Goal: Information Seeking & Learning: Learn about a topic

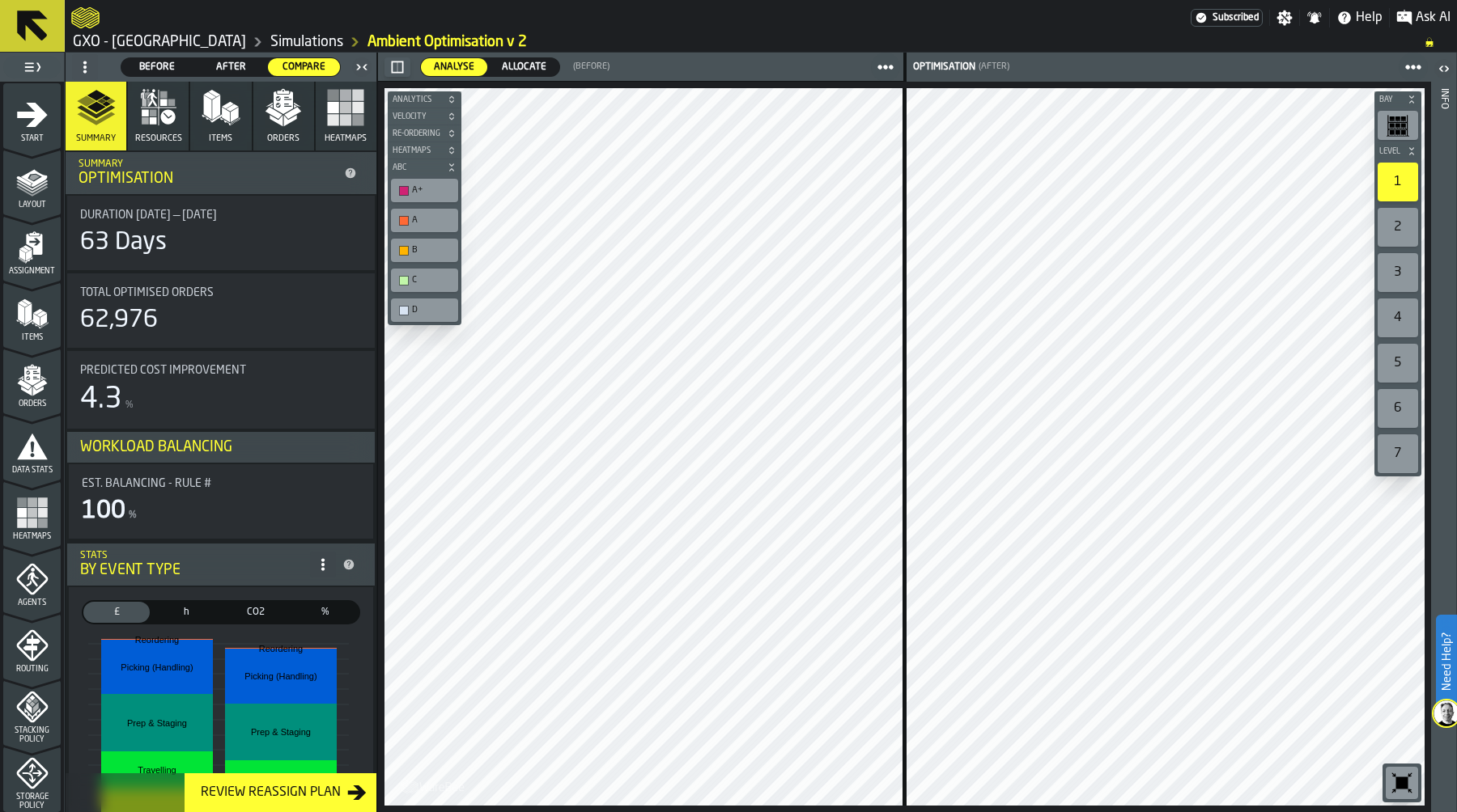
click at [313, 42] on link "Simulations" at bounding box center [307, 42] width 73 height 18
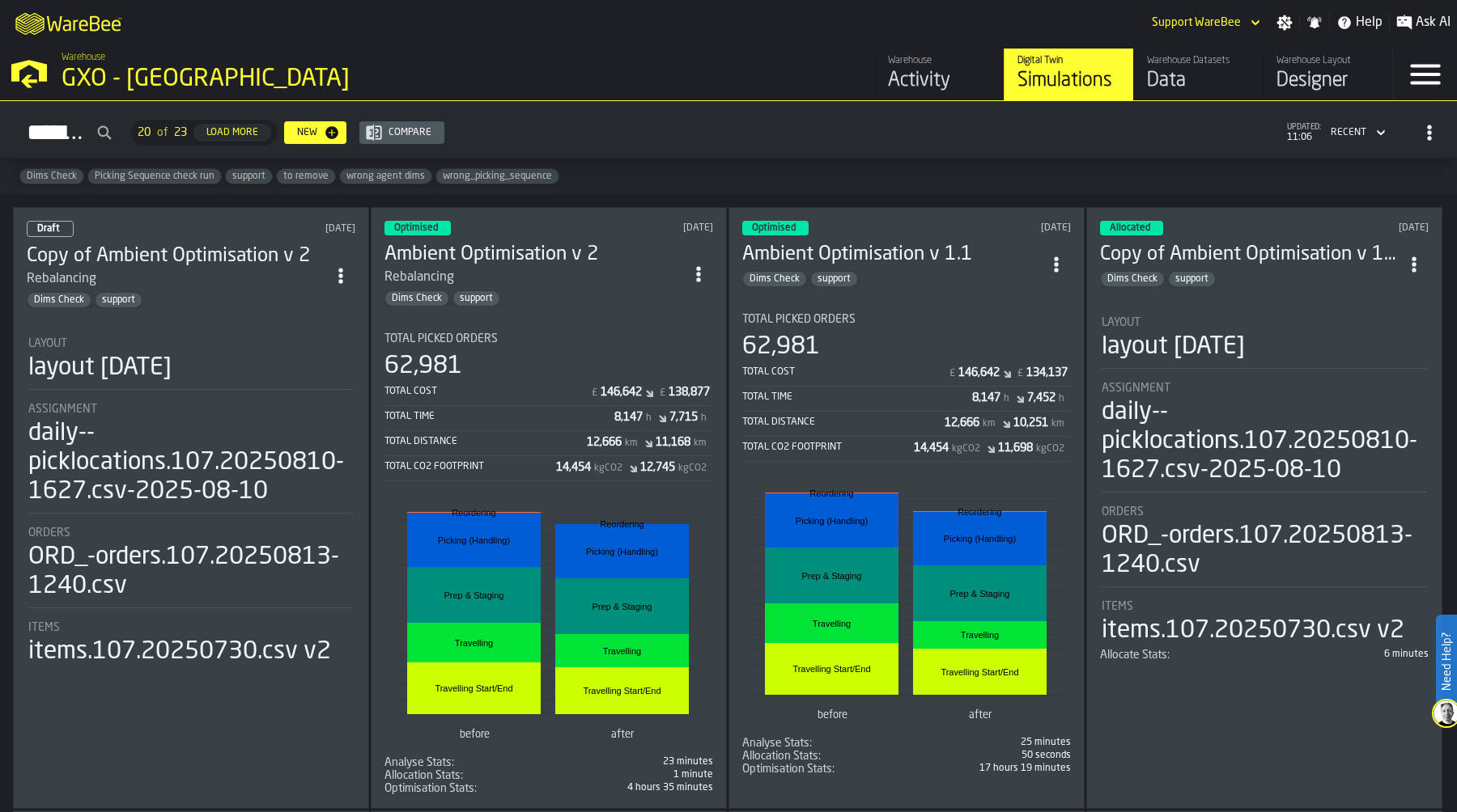
click at [594, 441] on div "12,666" at bounding box center [604, 442] width 35 height 13
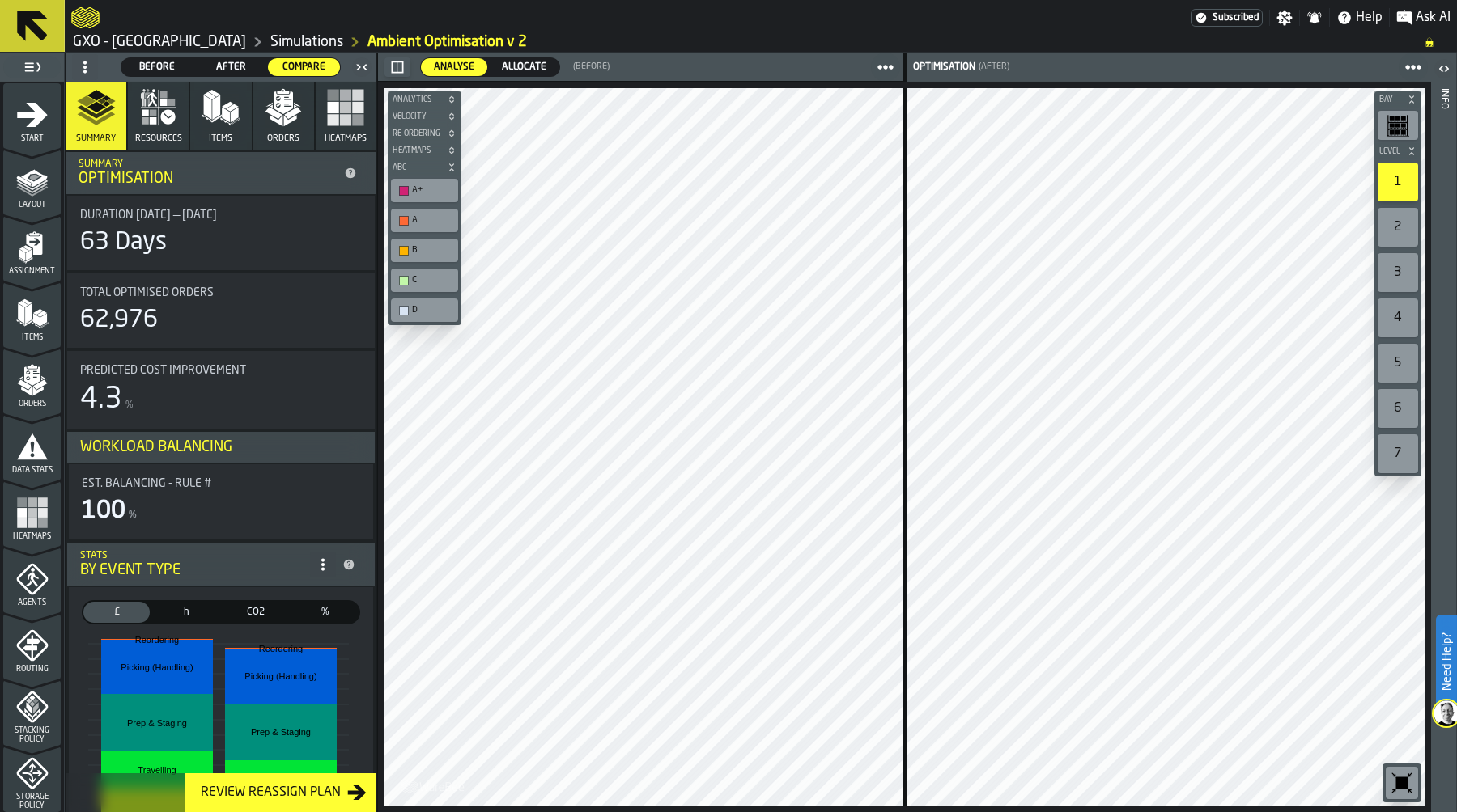
click at [170, 102] on icon "button" at bounding box center [171, 102] width 7 height 7
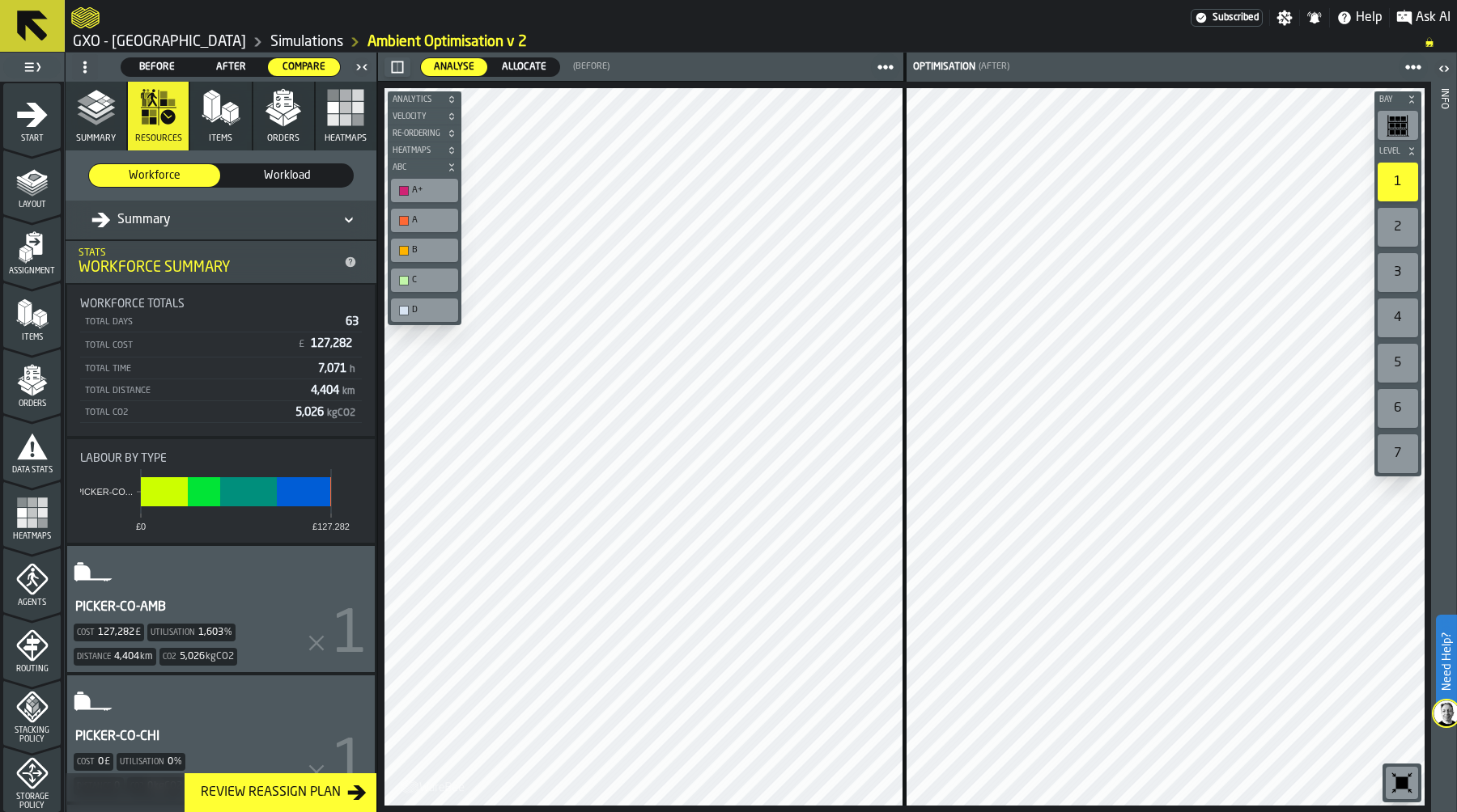
click at [300, 174] on span "Workload" at bounding box center [287, 175] width 118 height 16
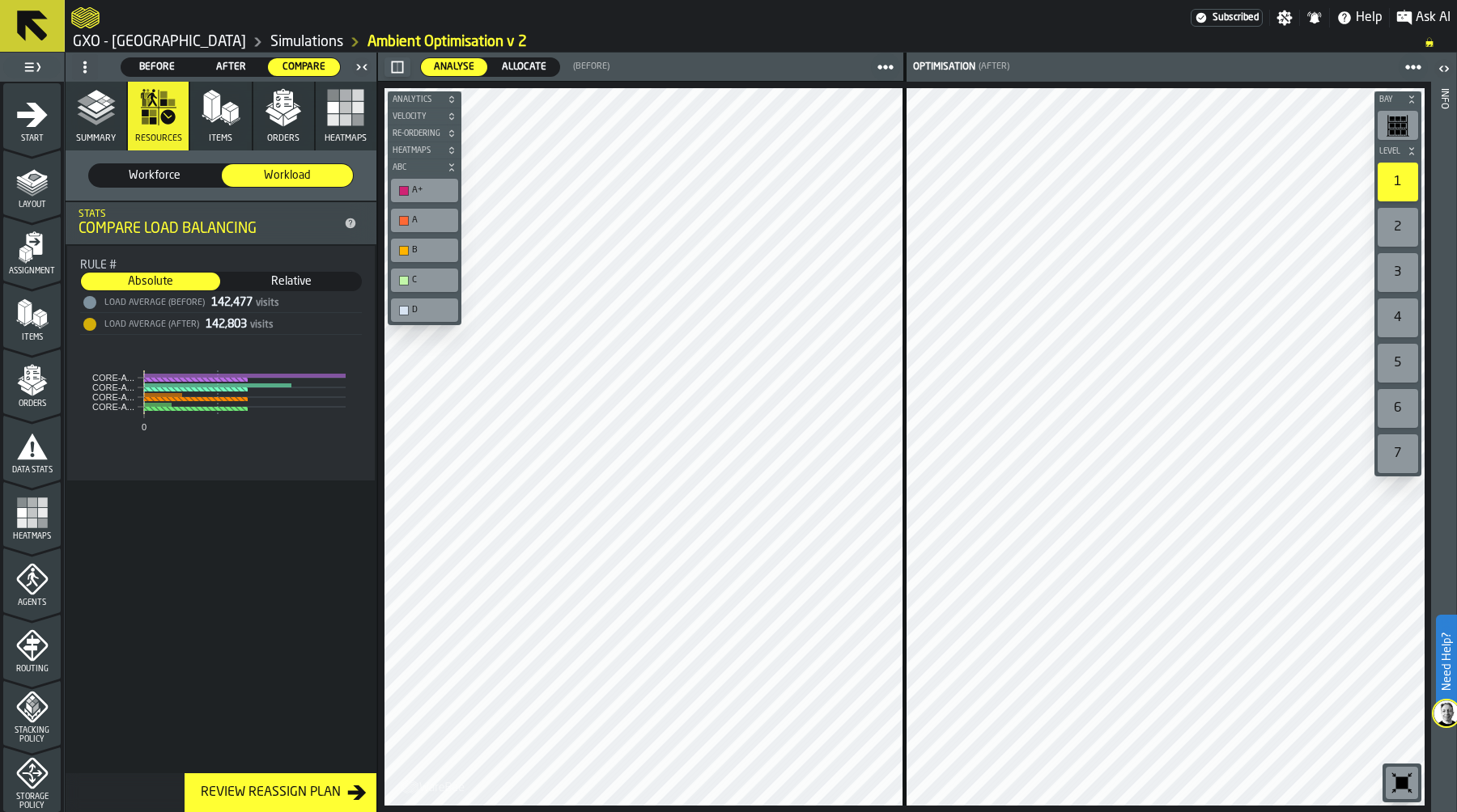
click at [292, 276] on span "Relative" at bounding box center [291, 281] width 138 height 16
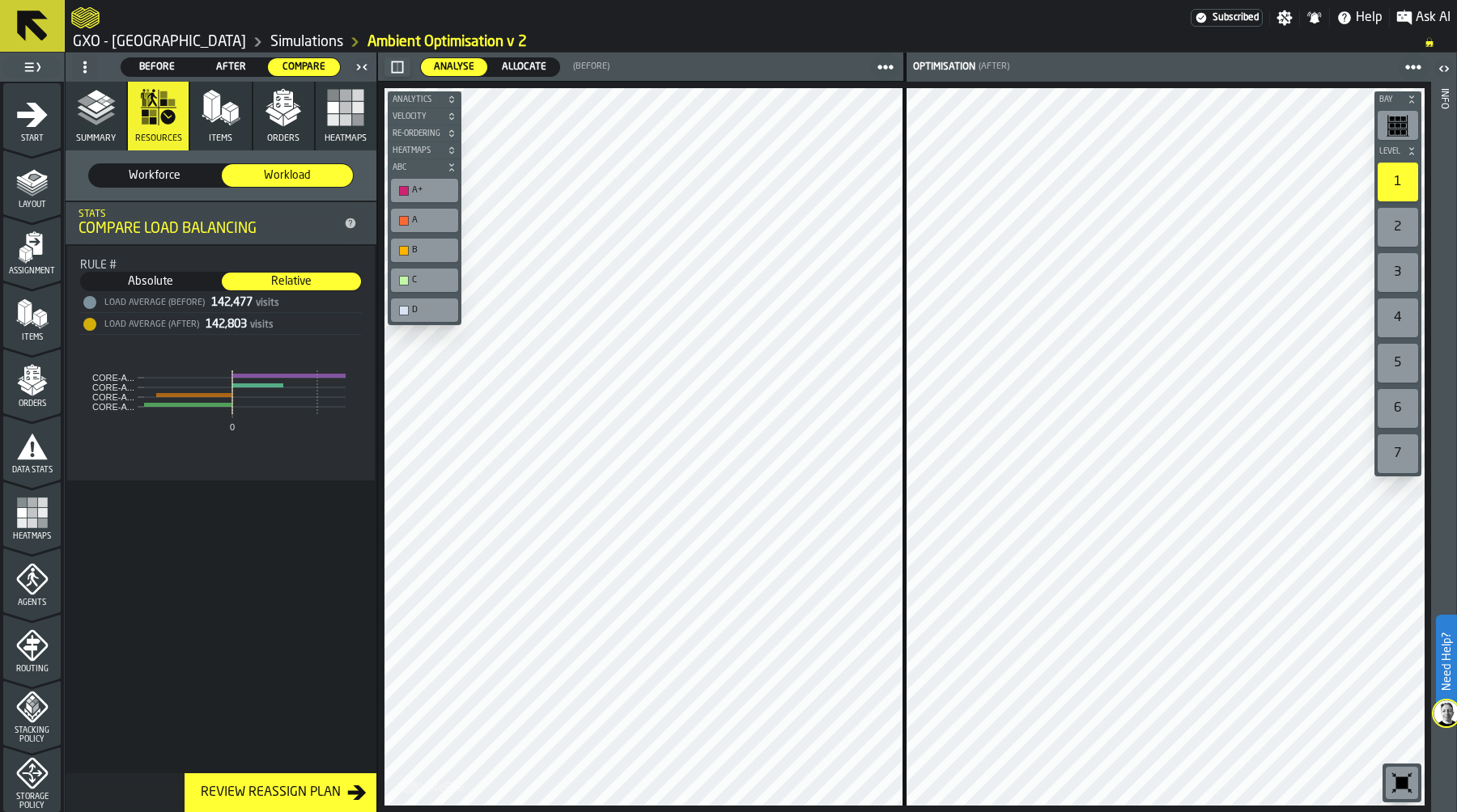
click at [178, 278] on span "Absolute" at bounding box center [150, 281] width 138 height 16
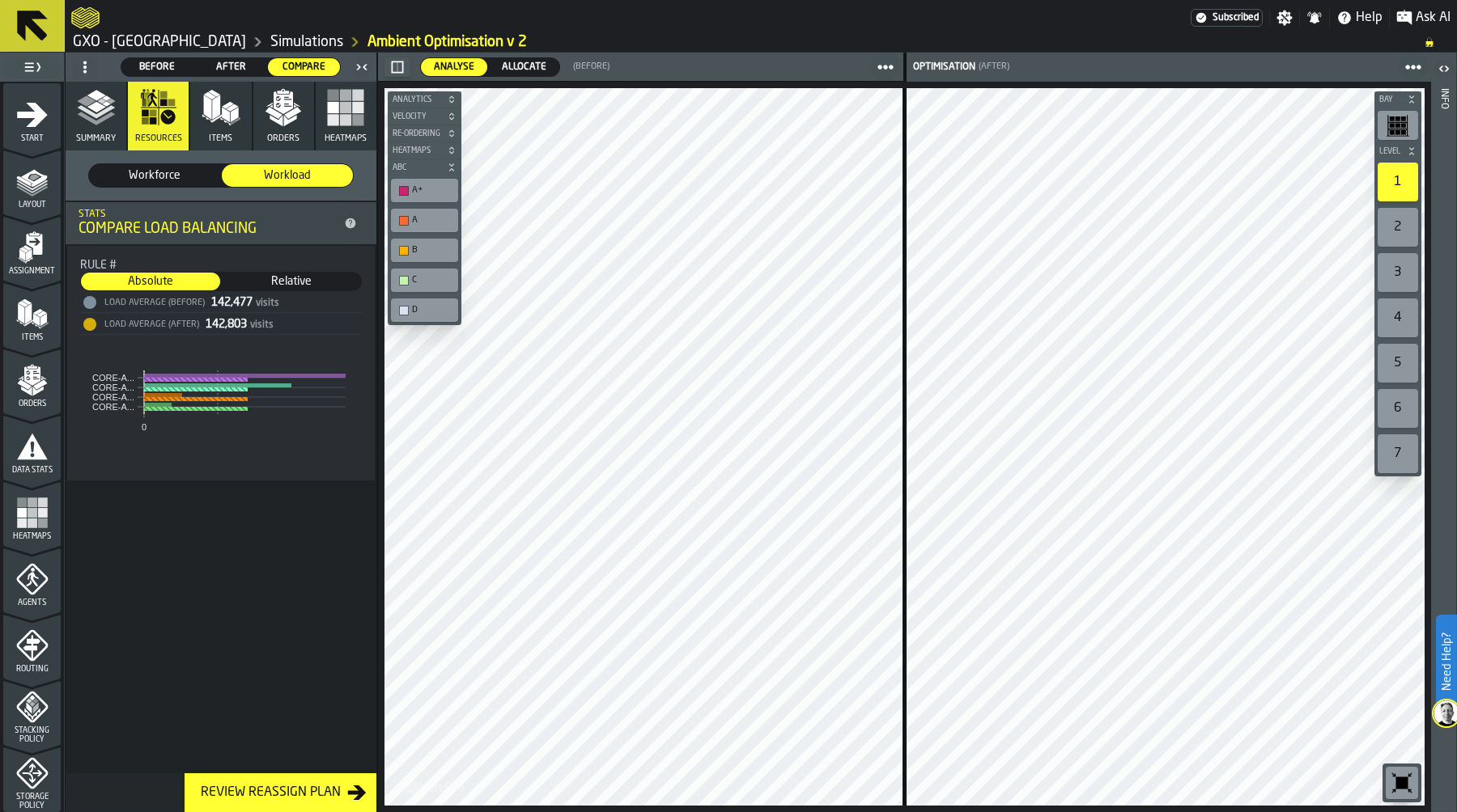
click at [295, 278] on span "Relative" at bounding box center [291, 281] width 138 height 16
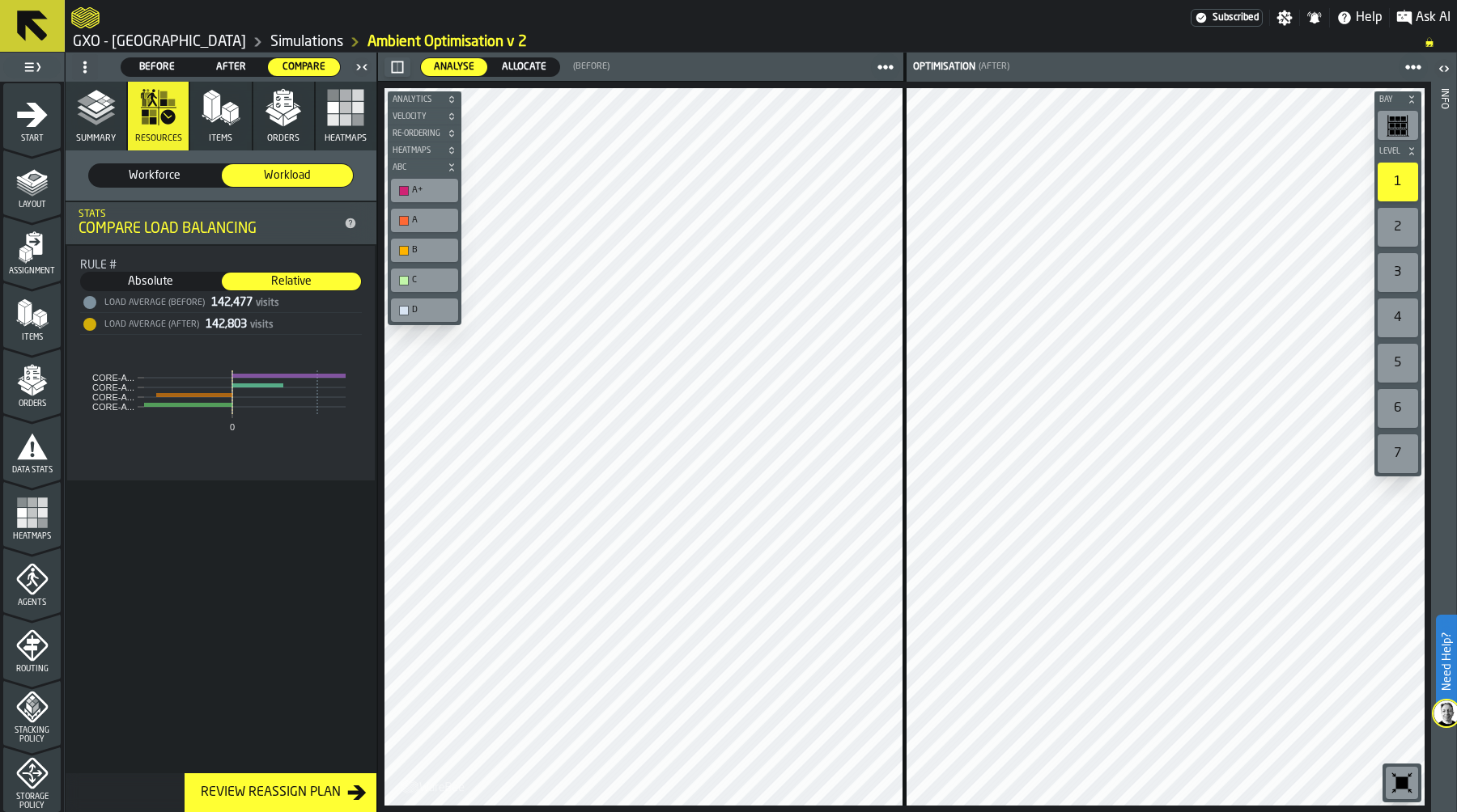
click at [147, 286] on span "Absolute" at bounding box center [150, 281] width 138 height 16
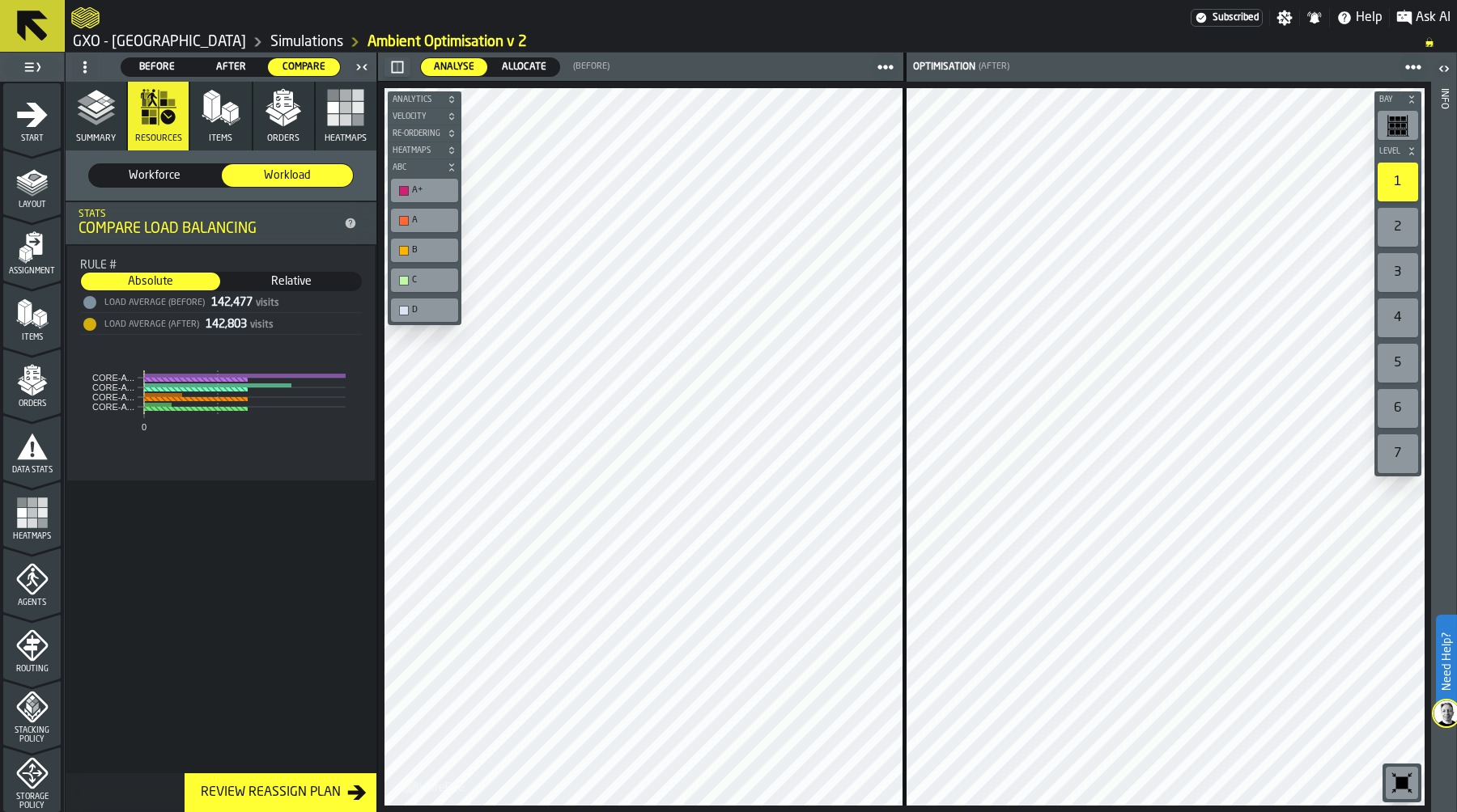
click at [89, 115] on polyline "button" at bounding box center [96, 118] width 38 height 13
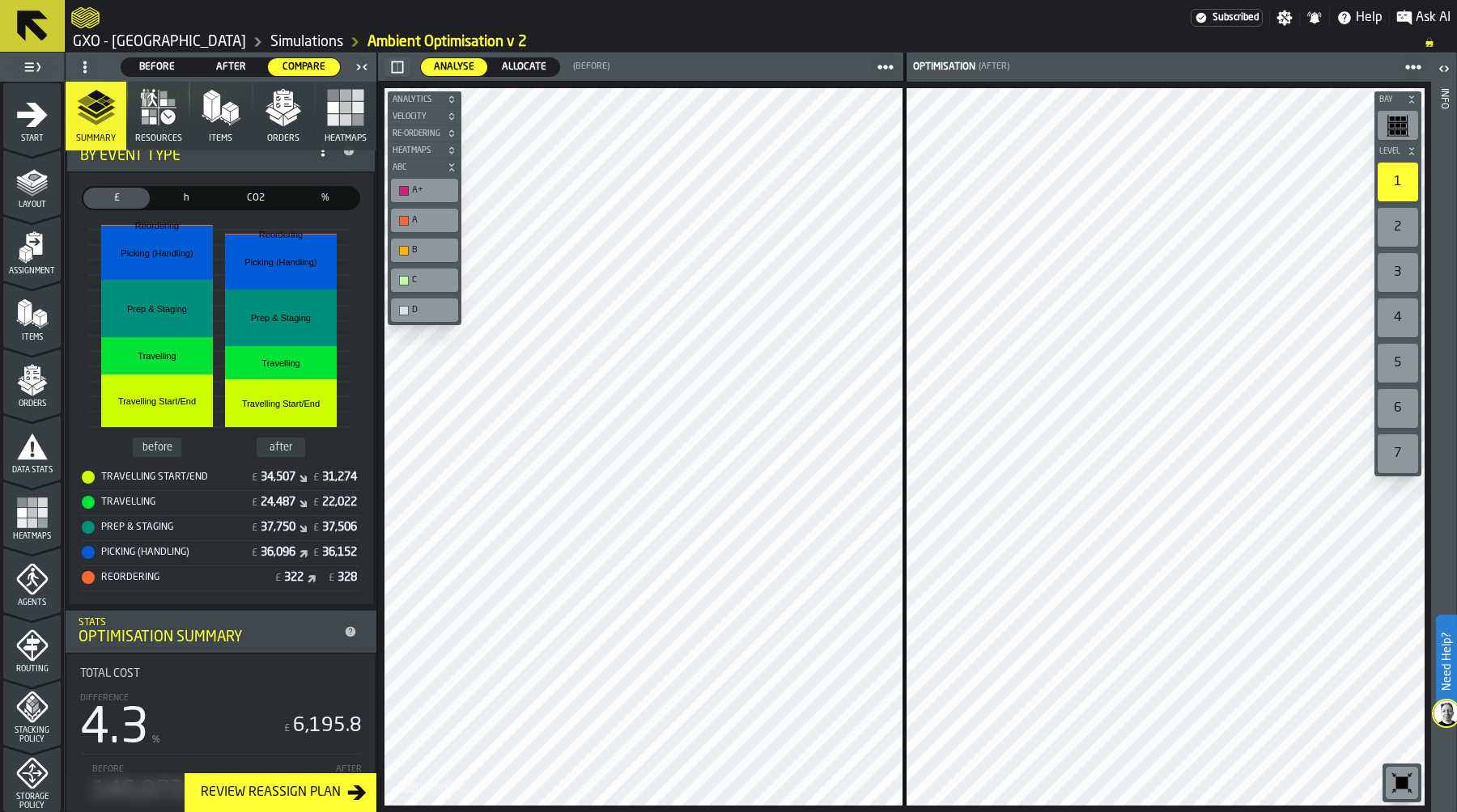
scroll to position [304, 0]
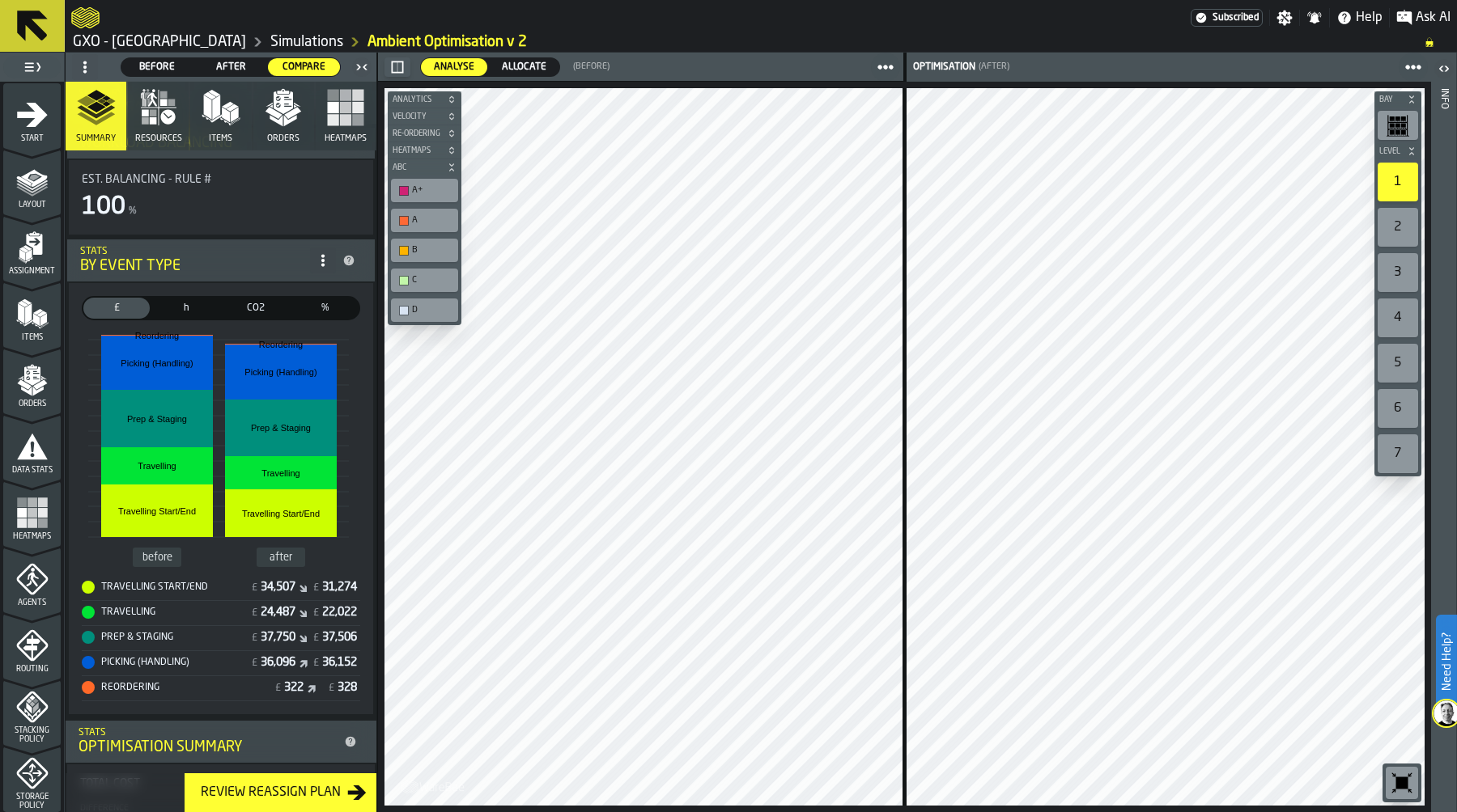
click at [340, 116] on rect "button" at bounding box center [345, 120] width 11 height 11
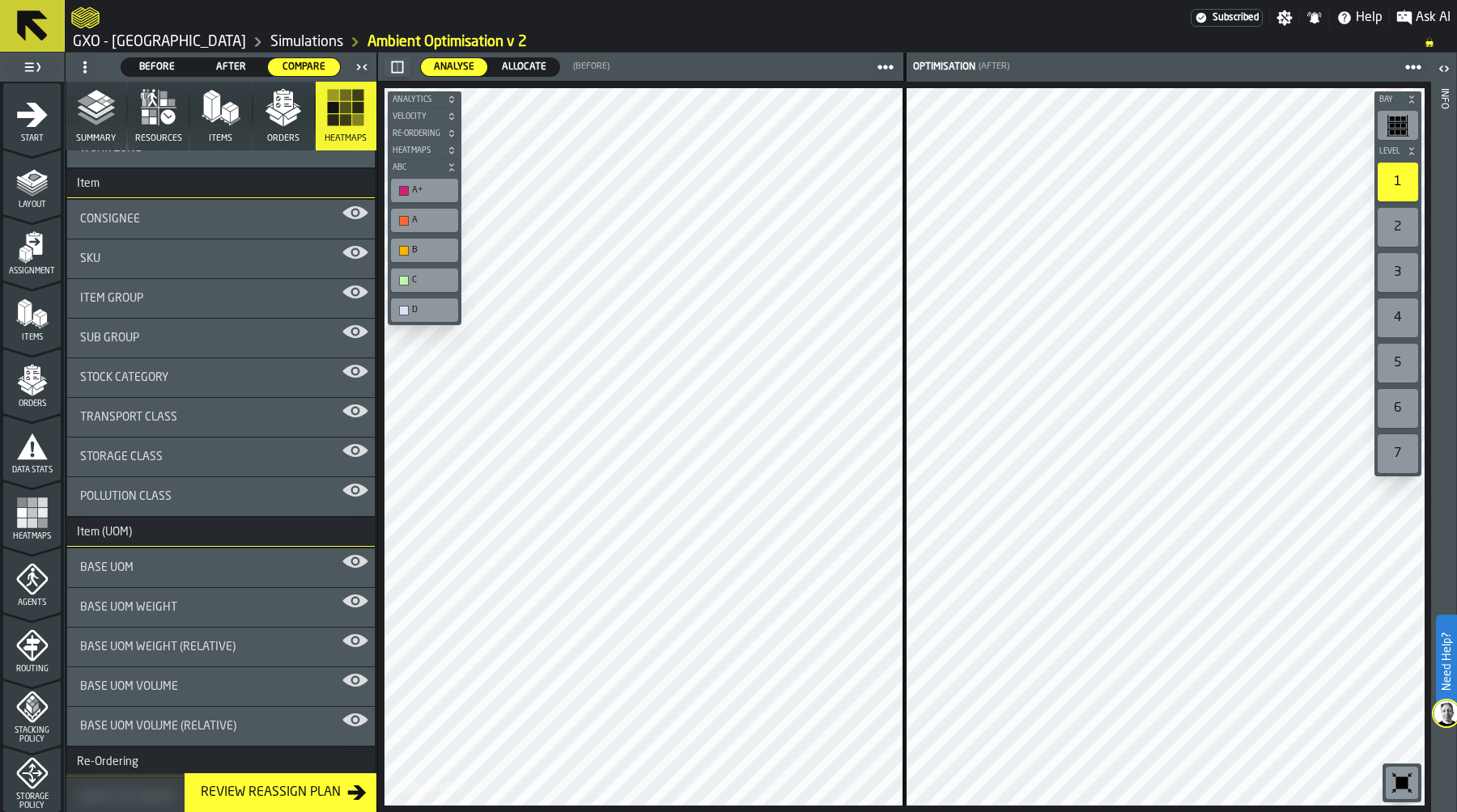
click at [210, 387] on div "Stock Category" at bounding box center [220, 377] width 307 height 39
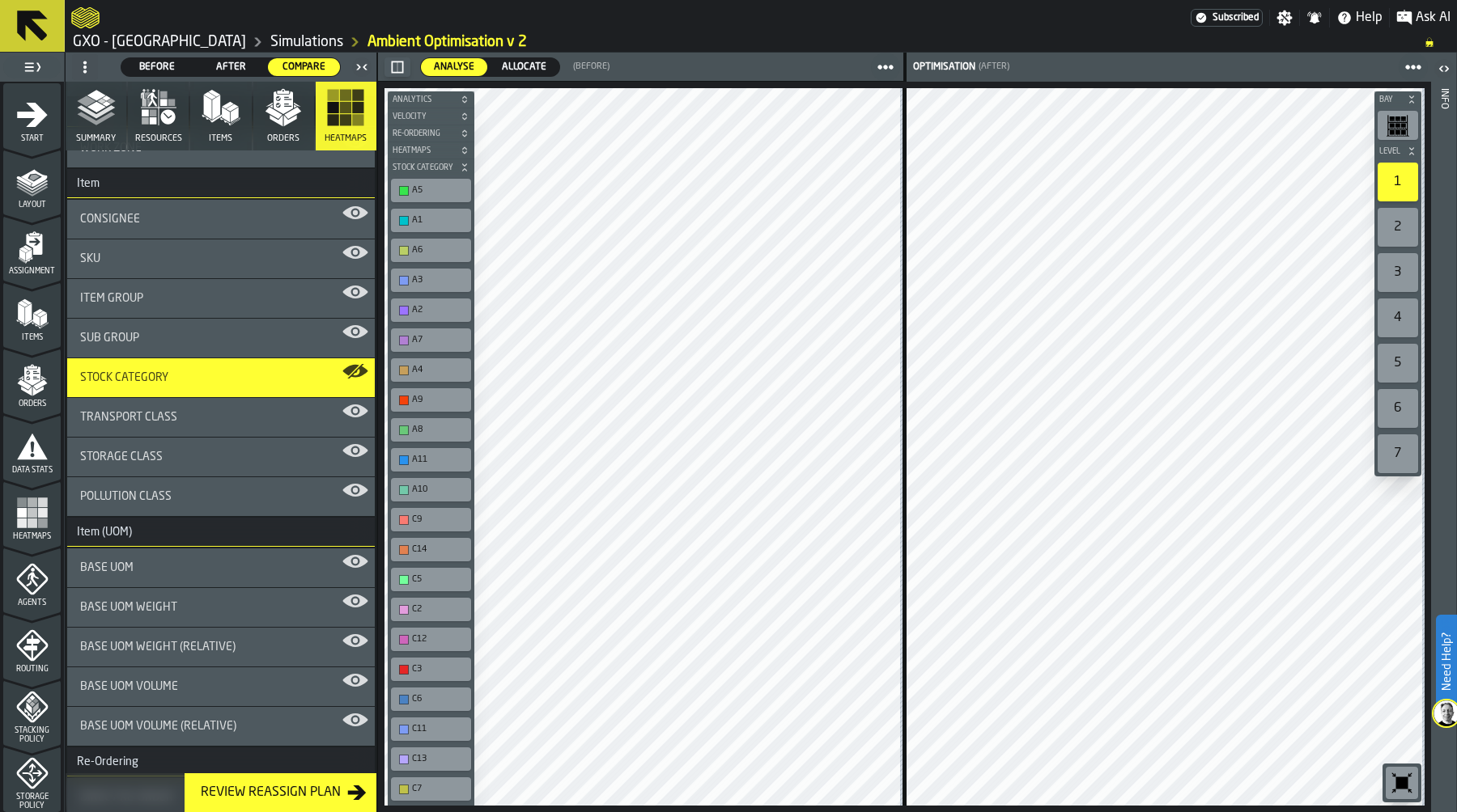
click at [99, 119] on polyline "button" at bounding box center [96, 118] width 38 height 13
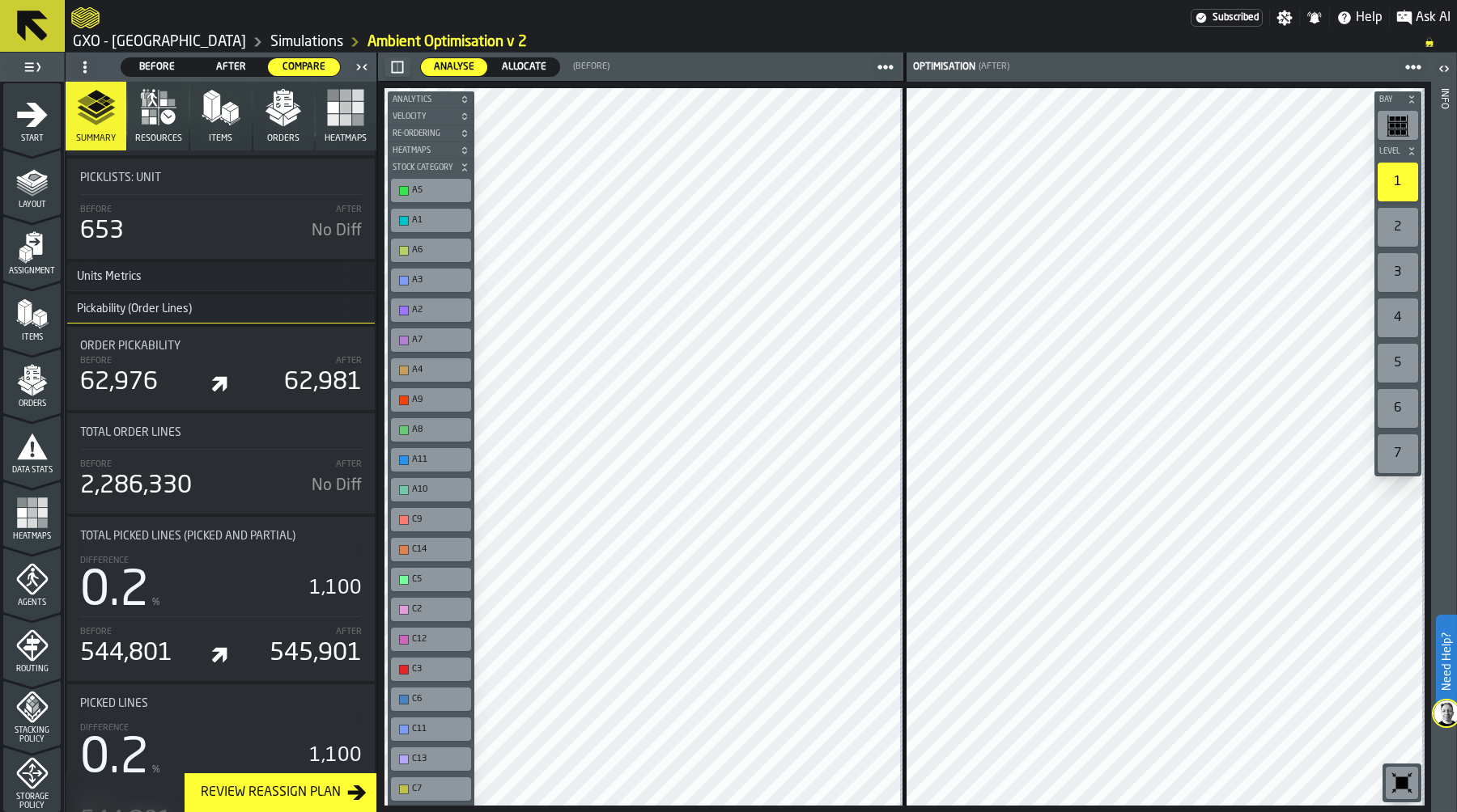
scroll to position [2078, 0]
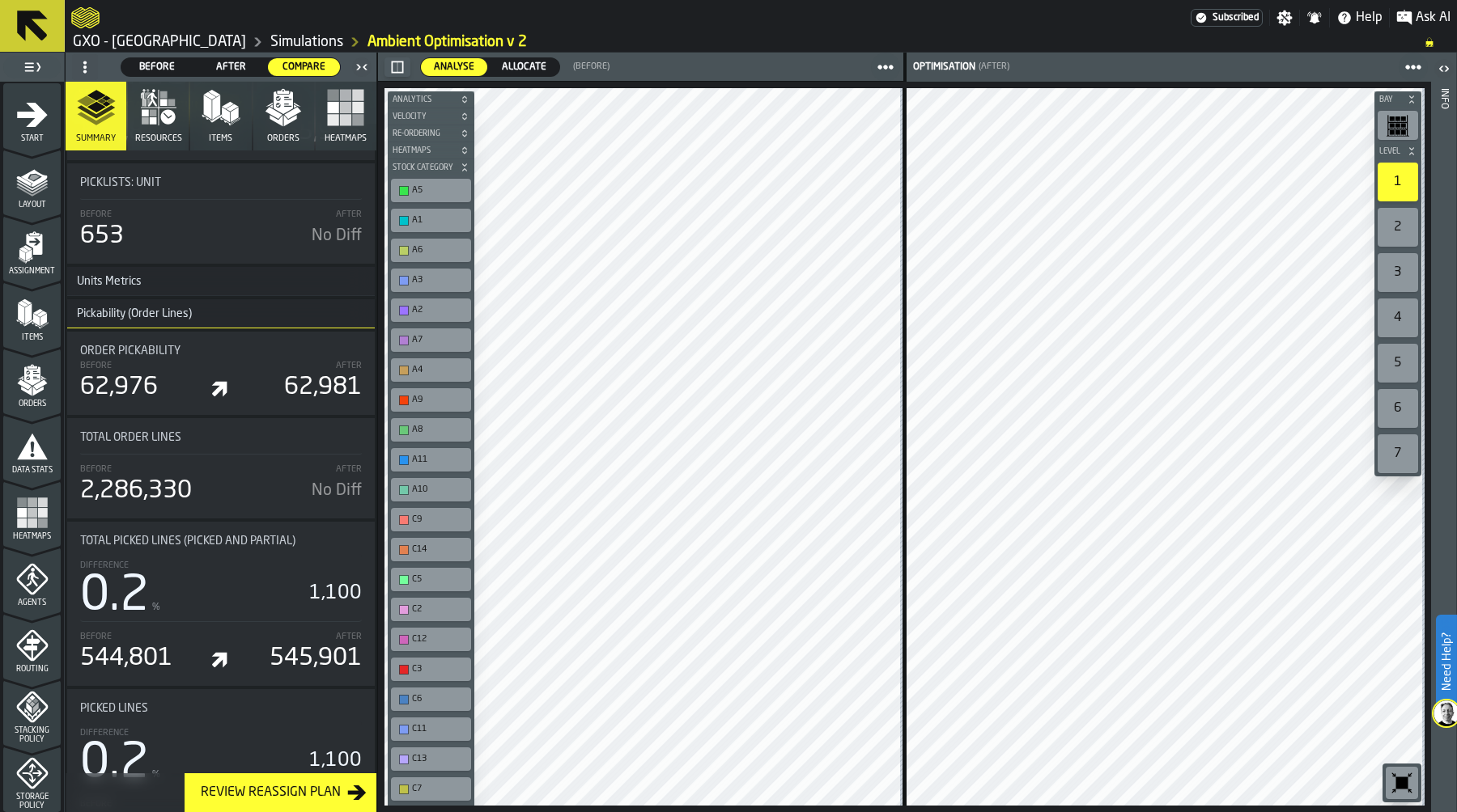
click at [522, 63] on span "Allocate" at bounding box center [524, 67] width 57 height 15
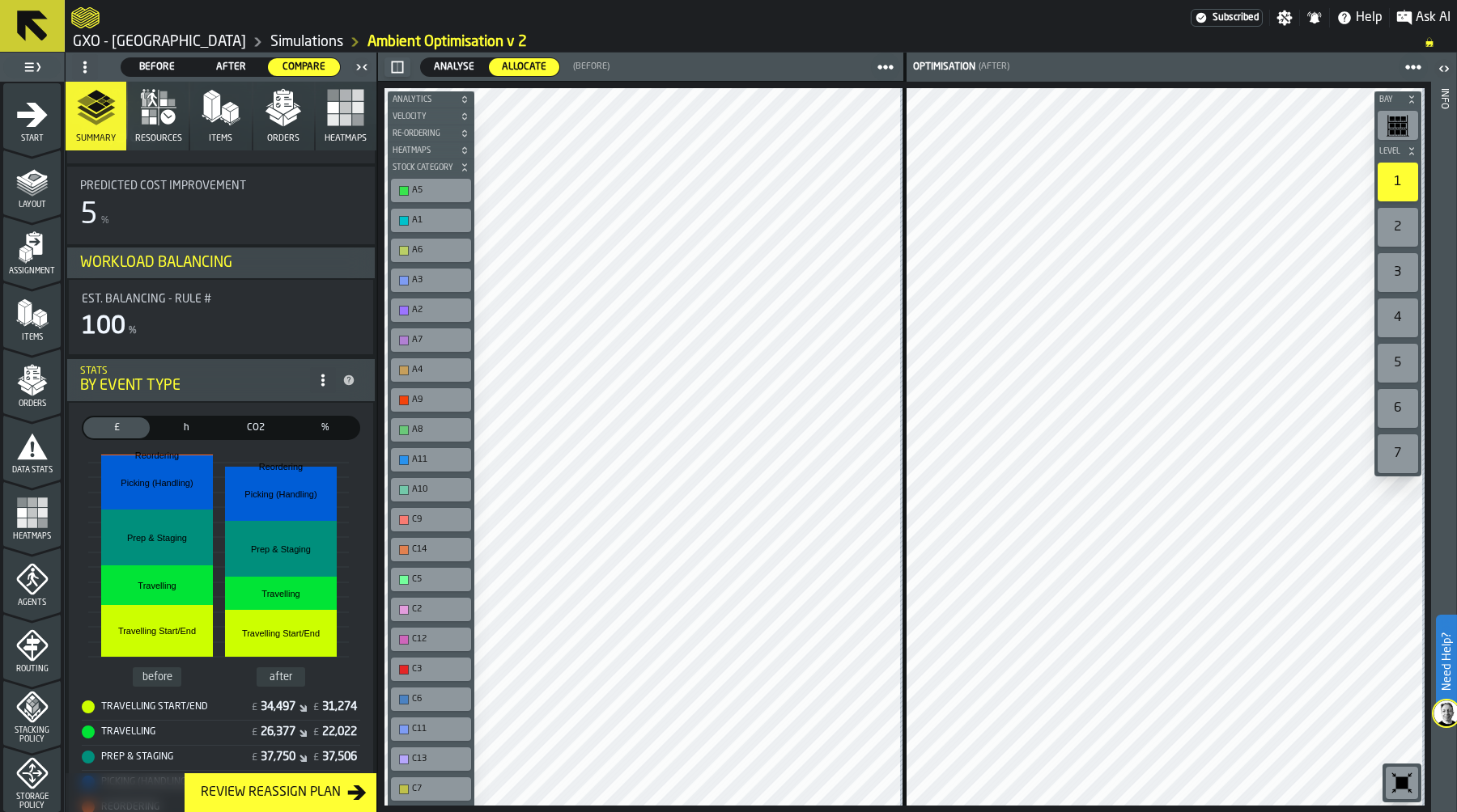
scroll to position [0, 0]
